Goal: Task Accomplishment & Management: Manage account settings

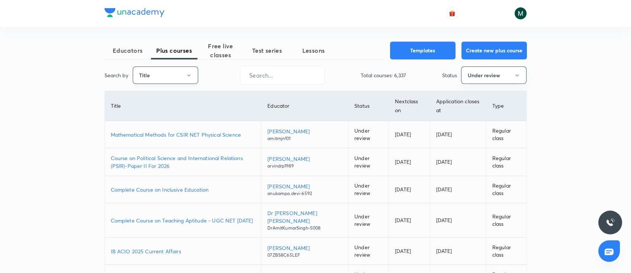
click at [169, 73] on button "Title" at bounding box center [165, 75] width 65 height 17
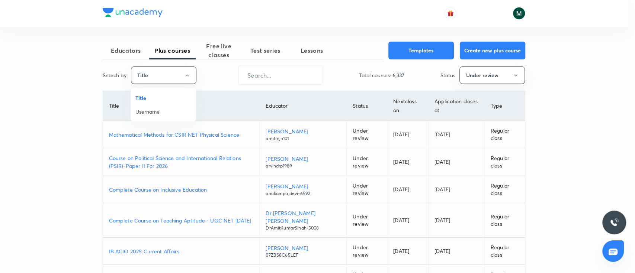
click at [161, 109] on span "Username" at bounding box center [163, 112] width 56 height 8
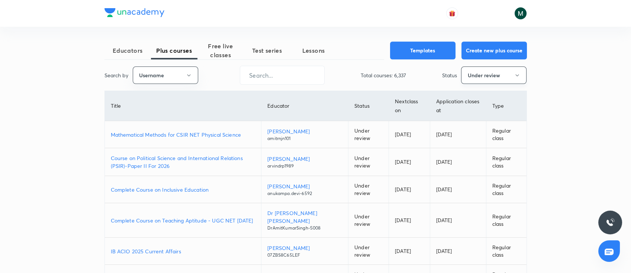
click at [472, 79] on button "Under review" at bounding box center [493, 75] width 65 height 17
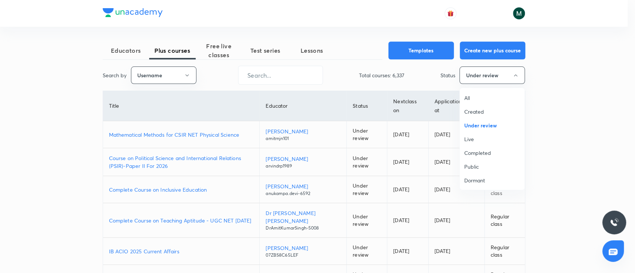
click at [469, 99] on span "All" at bounding box center [492, 98] width 56 height 8
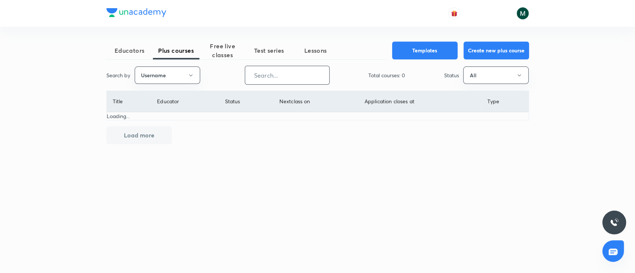
click at [272, 76] on input "text" at bounding box center [287, 75] width 84 height 19
paste input "chandnimehra27-8181"
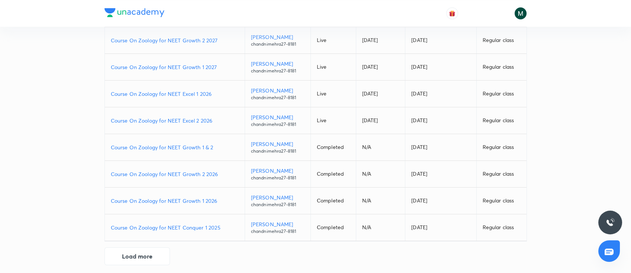
scroll to position [144, 0]
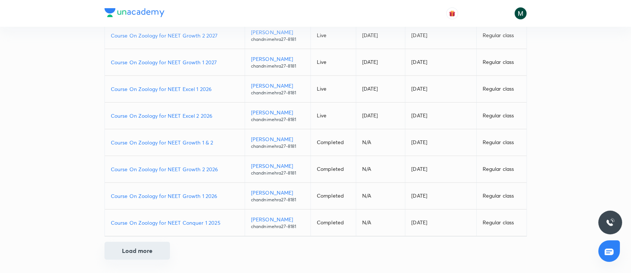
click at [121, 254] on button "Load more" at bounding box center [137, 251] width 65 height 18
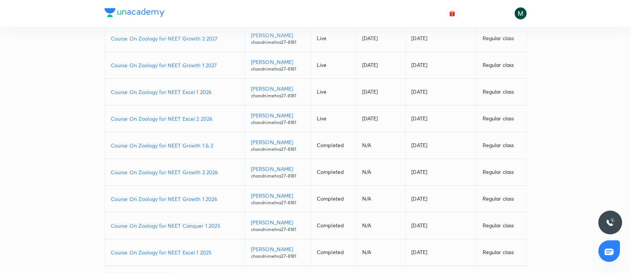
scroll to position [170, 0]
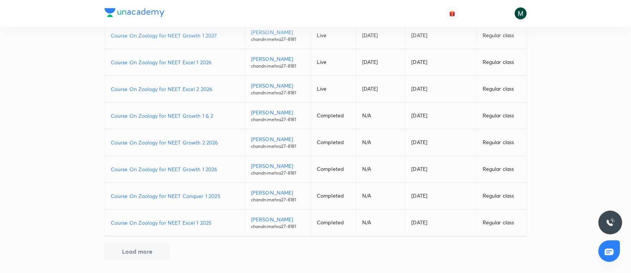
click at [172, 89] on p "Course On Zoology for NEET Excel 2 2026" at bounding box center [175, 89] width 128 height 8
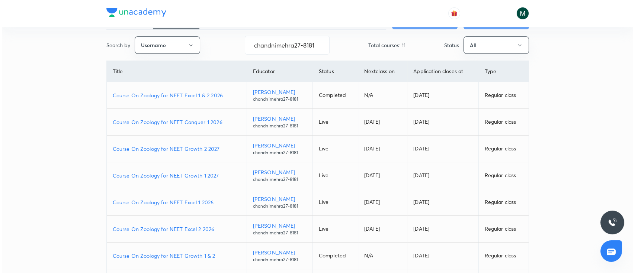
scroll to position [0, 0]
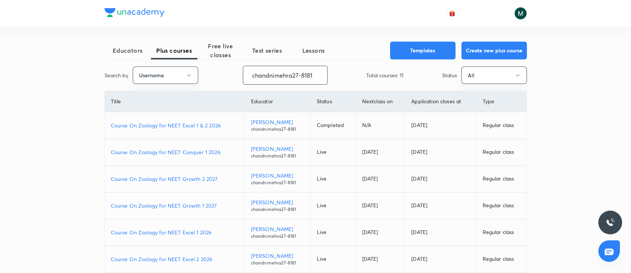
drag, startPoint x: 253, startPoint y: 77, endPoint x: 336, endPoint y: 76, distance: 83.3
click at [336, 76] on div "Search by Username chandnimehra27-8181 ​ Total courses: 11 Status All" at bounding box center [316, 75] width 423 height 19
paste input "unacademy-user-Y4ZT1WT0H84G"
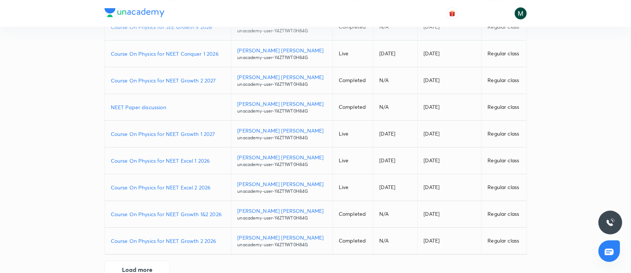
scroll to position [144, 0]
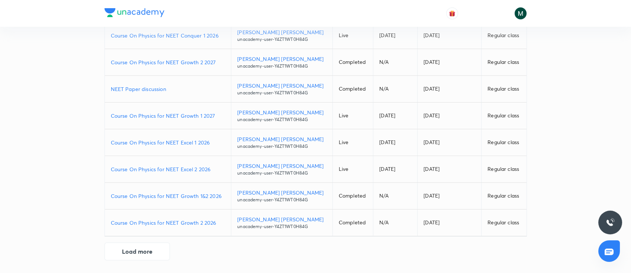
type input "unacademy-user-Y4ZT1WT0H84G"
click at [174, 169] on p "Course On Physics for NEET Excel 2 2026" at bounding box center [168, 170] width 115 height 8
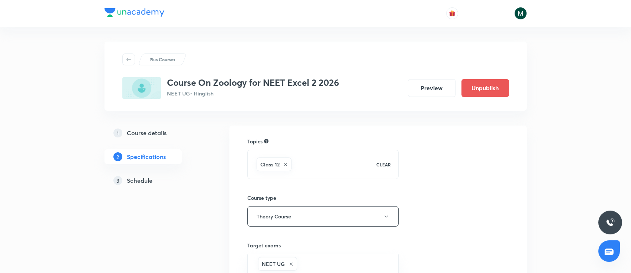
click at [134, 179] on h5 "Schedule" at bounding box center [140, 180] width 26 height 9
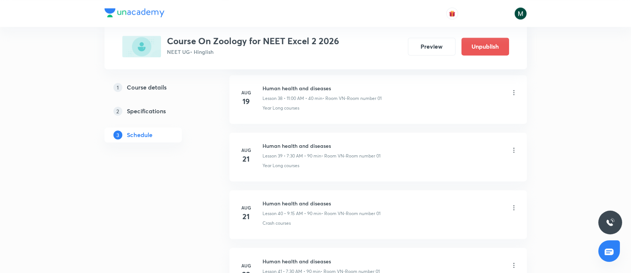
scroll to position [2913, 0]
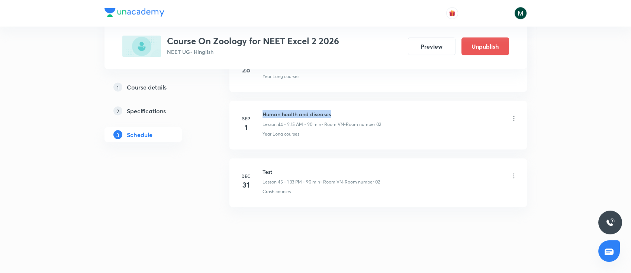
drag, startPoint x: 262, startPoint y: 109, endPoint x: 345, endPoint y: 109, distance: 82.9
click at [345, 110] on h6 "Human health and diseases" at bounding box center [322, 114] width 119 height 8
copy h6 "Human health and diseases"
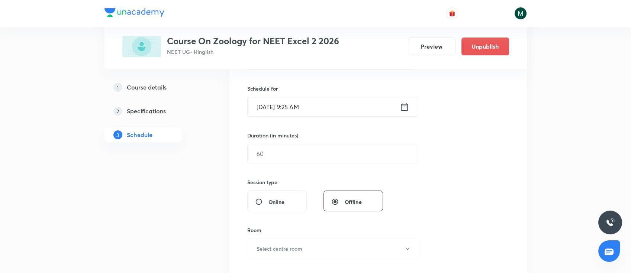
scroll to position [46, 0]
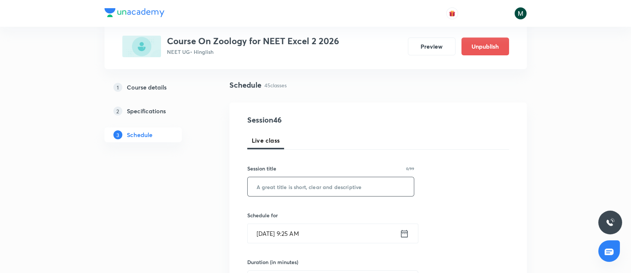
click at [330, 194] on input "text" at bounding box center [331, 186] width 167 height 19
paste input "Human health and diseases"
type input "Human health and diseases"
click at [327, 234] on input "[DATE] 9:25 AM" at bounding box center [324, 233] width 152 height 19
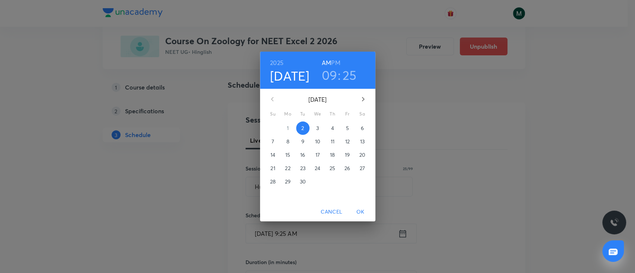
click at [350, 78] on h3 "25" at bounding box center [350, 75] width 14 height 16
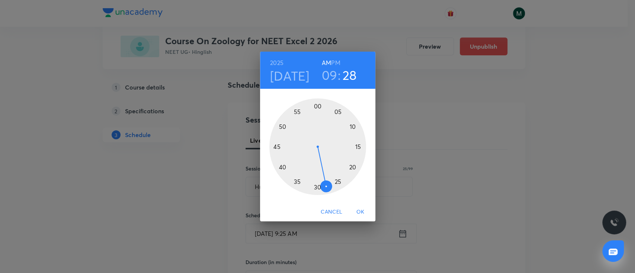
drag, startPoint x: 335, startPoint y: 182, endPoint x: 327, endPoint y: 186, distance: 8.7
click at [327, 186] on div at bounding box center [317, 147] width 97 height 97
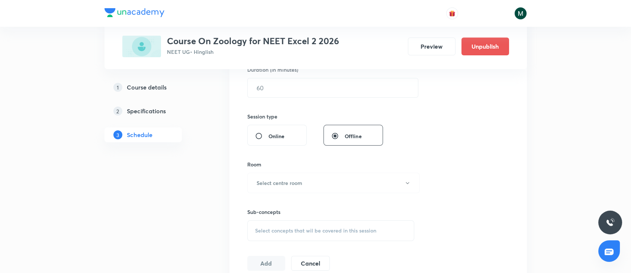
scroll to position [246, 0]
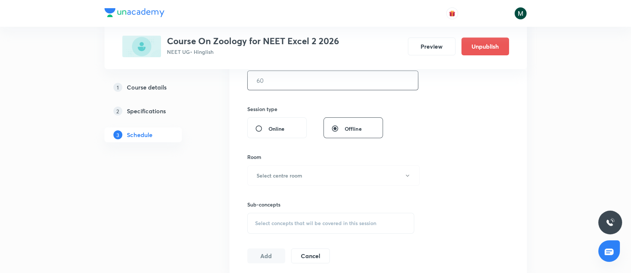
click at [346, 81] on input "text" at bounding box center [333, 80] width 170 height 19
type input "80"
click at [319, 172] on button "Select centre room" at bounding box center [333, 176] width 173 height 20
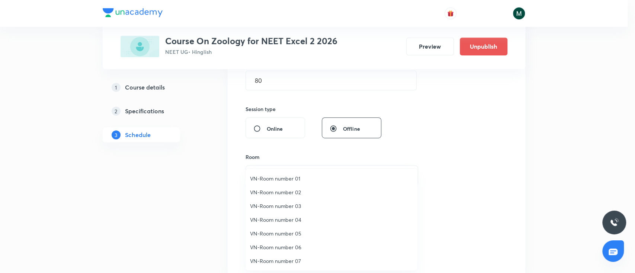
click at [289, 183] on li "VN-Room number 01" at bounding box center [331, 179] width 172 height 14
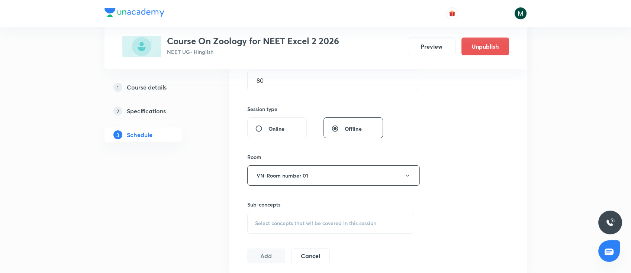
click at [275, 221] on span "Select concepts that wil be covered in this session" at bounding box center [315, 224] width 121 height 6
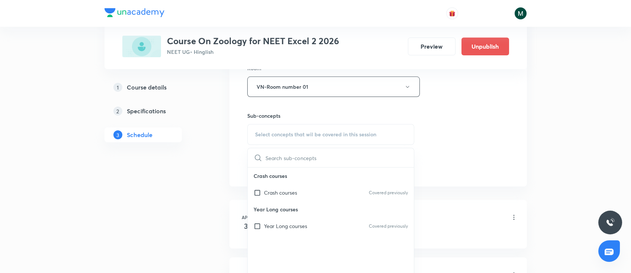
scroll to position [362, 0]
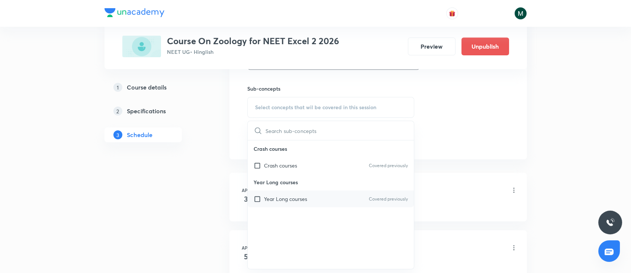
click at [324, 201] on div "Year Long courses Covered previously" at bounding box center [331, 199] width 167 height 17
checkbox input "true"
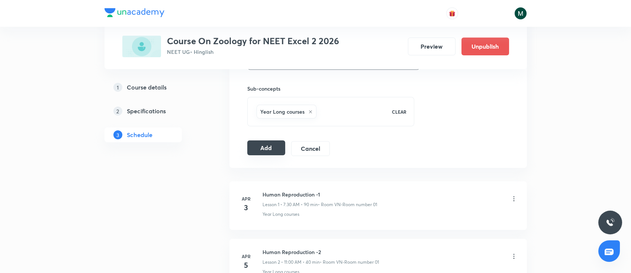
click at [266, 150] on button "Add" at bounding box center [266, 148] width 38 height 15
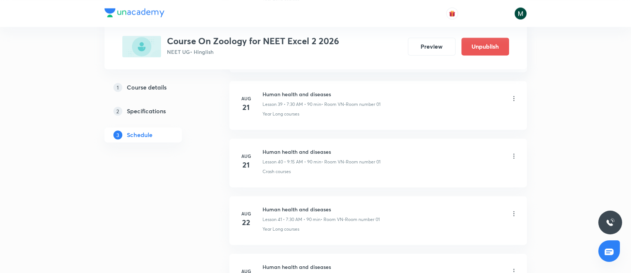
scroll to position [2571, 0]
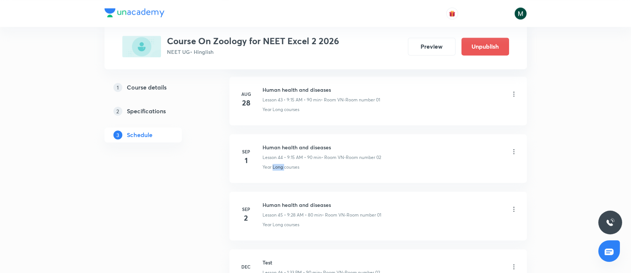
click at [273, 172] on li "[DATE] Human health and diseases Lesson 44 • 9:15 AM • 90 min • Room VN-Room nu…" at bounding box center [378, 158] width 298 height 49
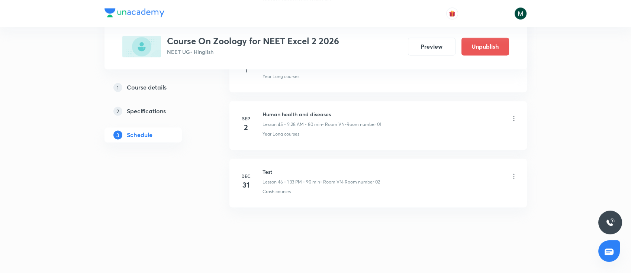
drag, startPoint x: 273, startPoint y: 172, endPoint x: 158, endPoint y: 120, distance: 126.5
click at [159, 120] on div "1 Course details 2 Specifications 3 Schedule" at bounding box center [155, 115] width 101 height 71
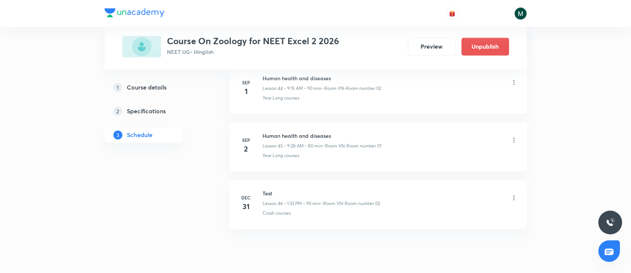
scroll to position [2596, 0]
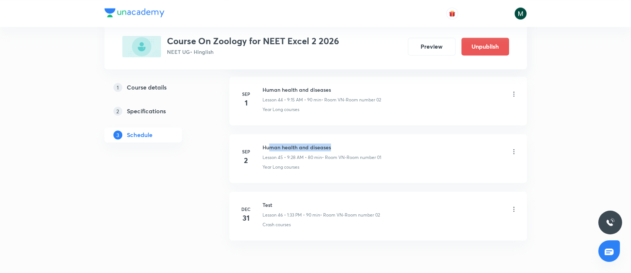
drag, startPoint x: 272, startPoint y: 144, endPoint x: 375, endPoint y: 145, distance: 103.8
click at [375, 145] on h6 "Human health and diseases" at bounding box center [322, 148] width 119 height 8
click at [515, 150] on icon at bounding box center [513, 151] width 7 height 7
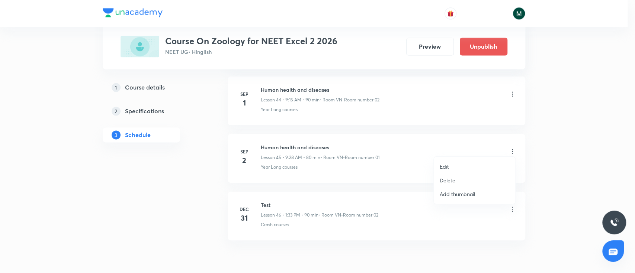
click at [452, 160] on li "Edit" at bounding box center [474, 167] width 81 height 14
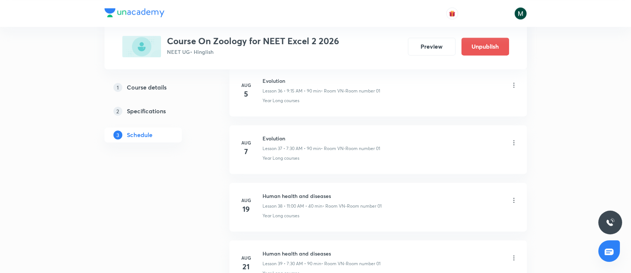
scroll to position [2067, 0]
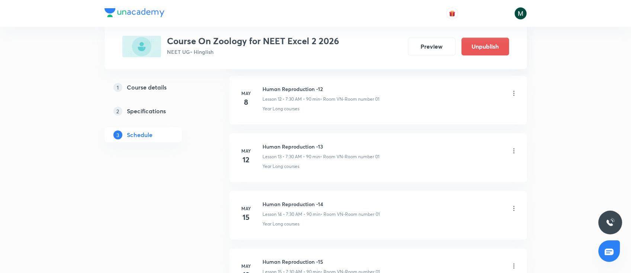
scroll to position [696, 0]
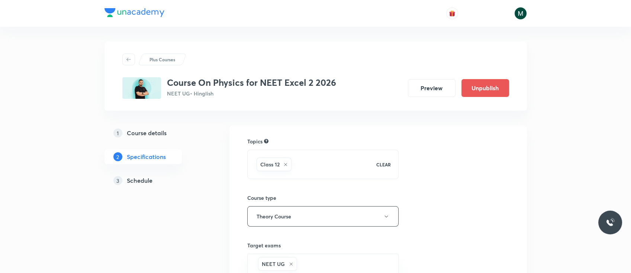
drag, startPoint x: 0, startPoint y: 0, endPoint x: 128, endPoint y: 183, distance: 223.0
click at [128, 183] on h5 "Schedule" at bounding box center [140, 180] width 26 height 9
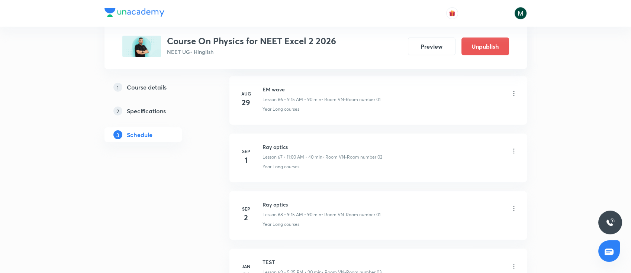
scroll to position [4223, 0]
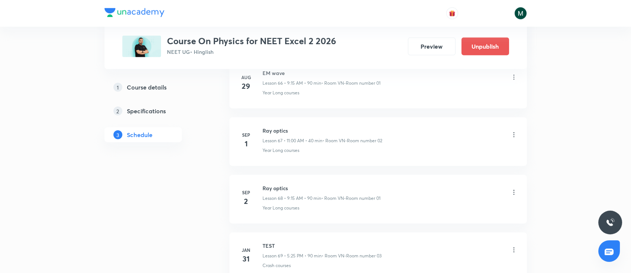
click at [515, 189] on icon at bounding box center [513, 192] width 7 height 7
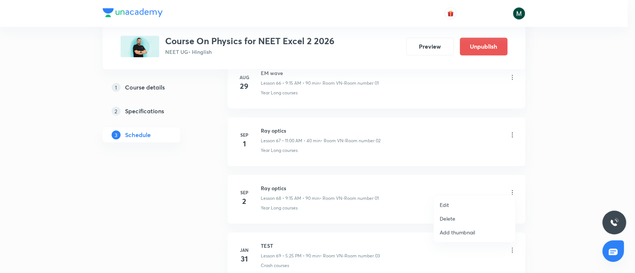
click at [447, 219] on p "Delete" at bounding box center [448, 219] width 16 height 8
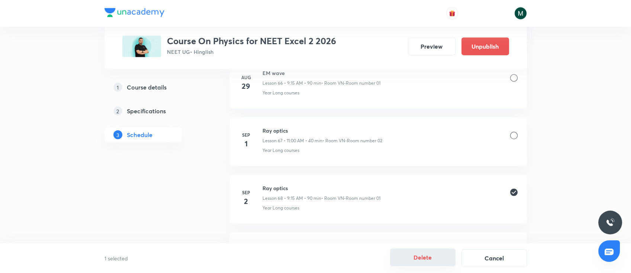
click at [419, 257] on button "Delete" at bounding box center [422, 258] width 65 height 18
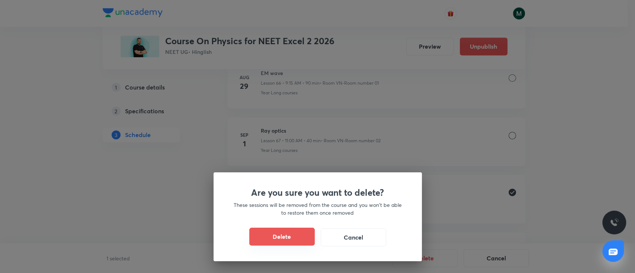
click at [270, 233] on button "Delete" at bounding box center [281, 237] width 65 height 18
